Goal: Task Accomplishment & Management: Complete application form

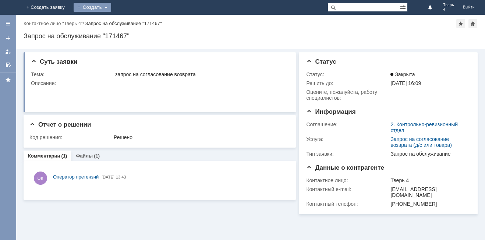
click at [111, 7] on div "Создать" at bounding box center [93, 7] width 38 height 9
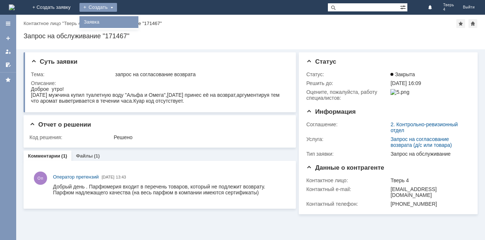
click at [137, 25] on link "Заявка" at bounding box center [109, 22] width 56 height 9
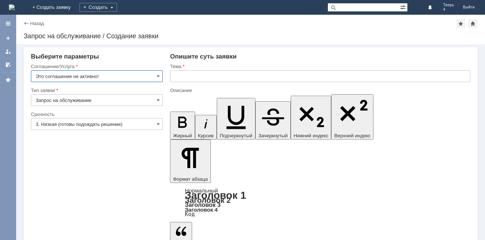
click at [117, 75] on input "Это соглашение не активно!" at bounding box center [97, 76] width 132 height 12
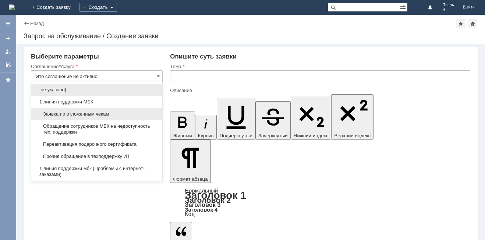
click at [86, 112] on span "Заявка по отложенным чекам" at bounding box center [97, 114] width 122 height 6
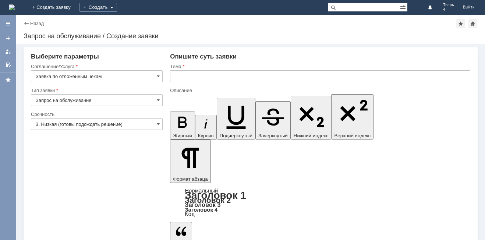
type input "Заявка по отложенным чекам"
click at [155, 122] on input "3. Низкая (готовы подождать решение)" at bounding box center [97, 124] width 132 height 12
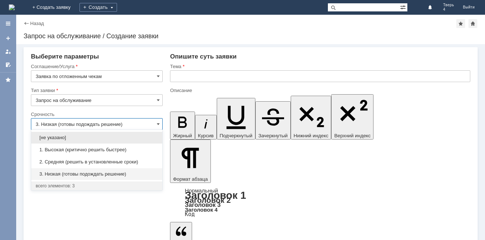
drag, startPoint x: 86, startPoint y: 163, endPoint x: 94, endPoint y: 155, distance: 11.5
click at [87, 162] on span "2. Средняя (решить в установленные сроки)" at bounding box center [97, 162] width 122 height 6
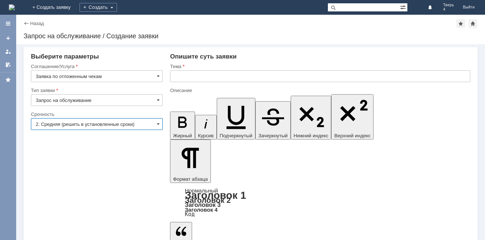
type input "2. Средняя (решить в установленные сроки)"
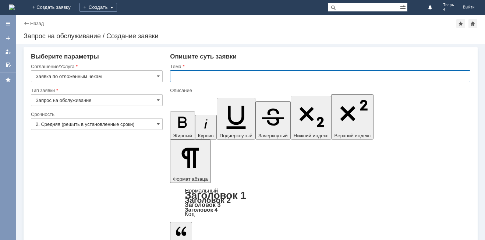
click at [184, 78] on input "text" at bounding box center [320, 76] width 300 height 12
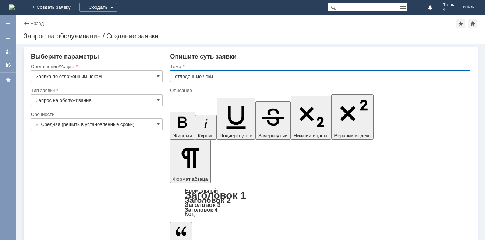
click at [188, 75] on input "отлоденные чеки" at bounding box center [320, 76] width 300 height 12
click at [191, 79] on input "отлоденные чеки" at bounding box center [320, 76] width 300 height 12
click at [187, 78] on input "отлоденные чеки" at bounding box center [320, 76] width 300 height 12
type input "отложенные чеки"
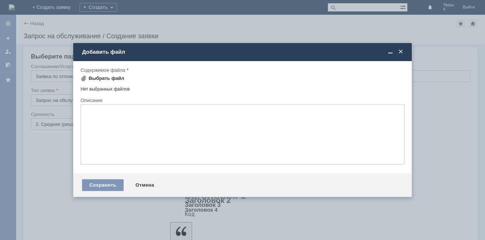
click at [84, 78] on span at bounding box center [84, 78] width 6 height 6
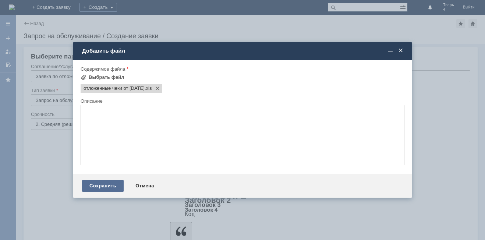
click at [116, 186] on div "Сохранить" at bounding box center [103, 186] width 42 height 12
